Goal: Entertainment & Leisure: Browse casually

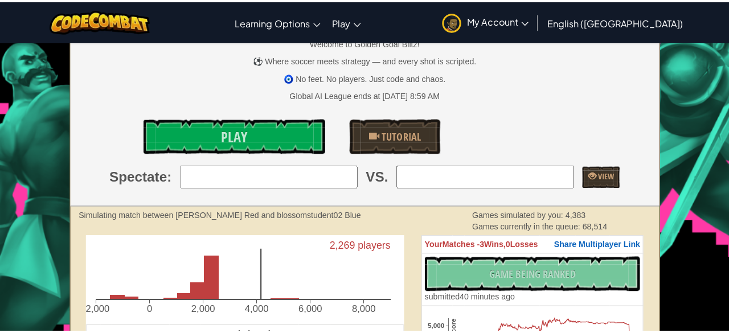
scroll to position [95, 0]
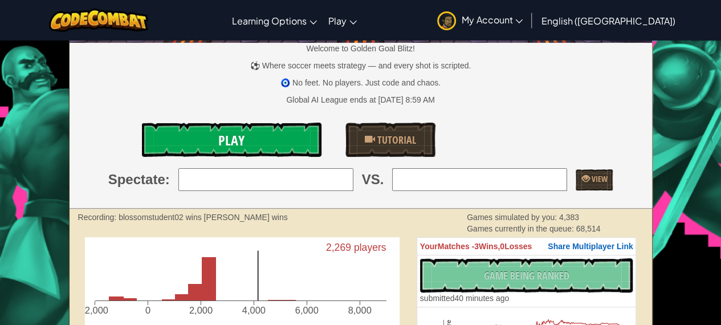
click at [251, 138] on link "Play" at bounding box center [232, 139] width 180 height 34
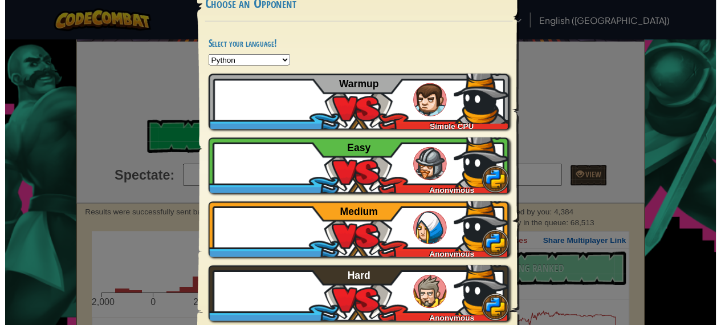
scroll to position [73, 0]
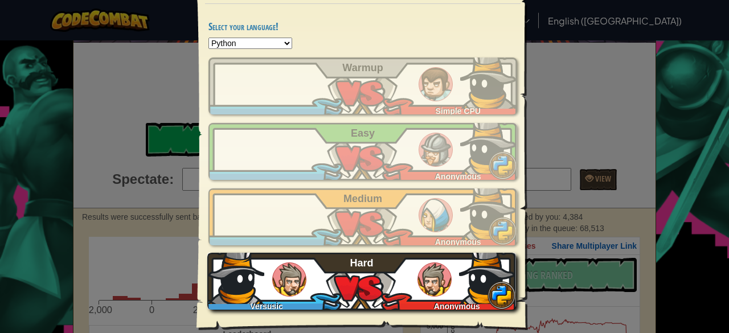
click at [319, 265] on div "Versusic Anonymous Hard" at bounding box center [361, 281] width 309 height 57
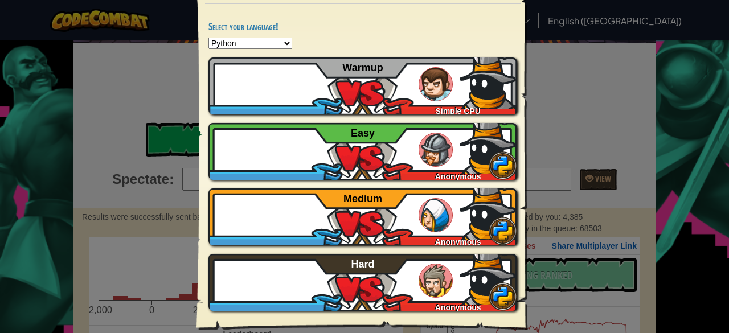
click at [657, 122] on div "× Choose an Opponent Select your language! Python JavaScript CoffeeScript Lua C…" at bounding box center [364, 166] width 729 height 333
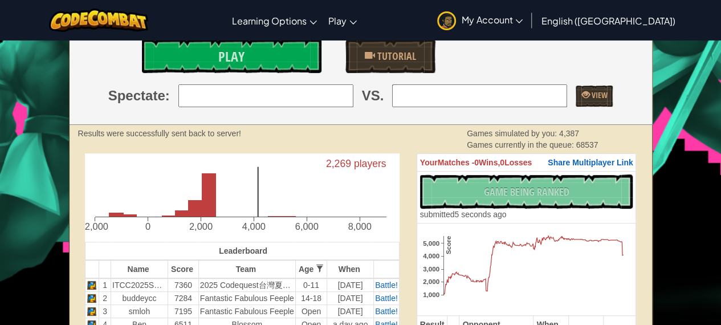
scroll to position [190, 0]
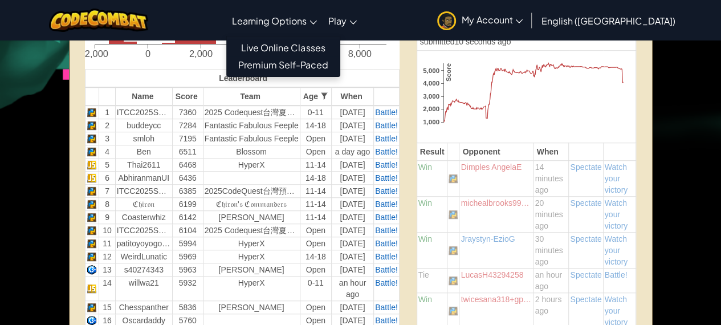
scroll to position [379, 0]
